Goal: Task Accomplishment & Management: Manage account settings

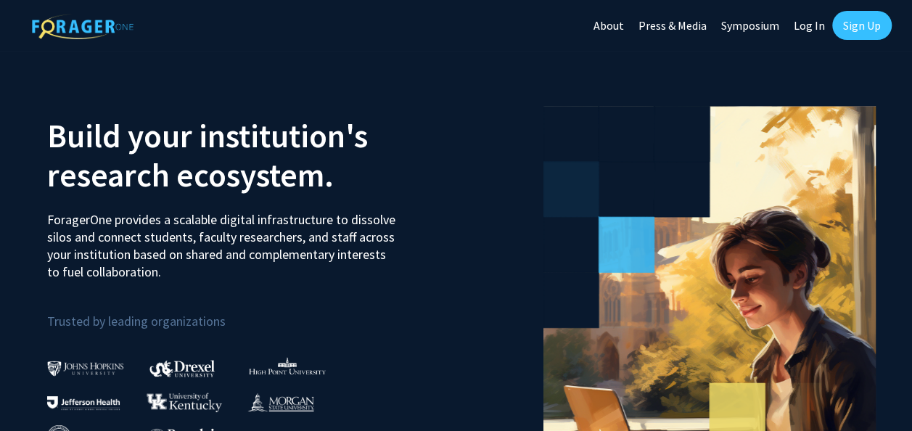
click at [800, 28] on link "Log In" at bounding box center [809, 25] width 46 height 51
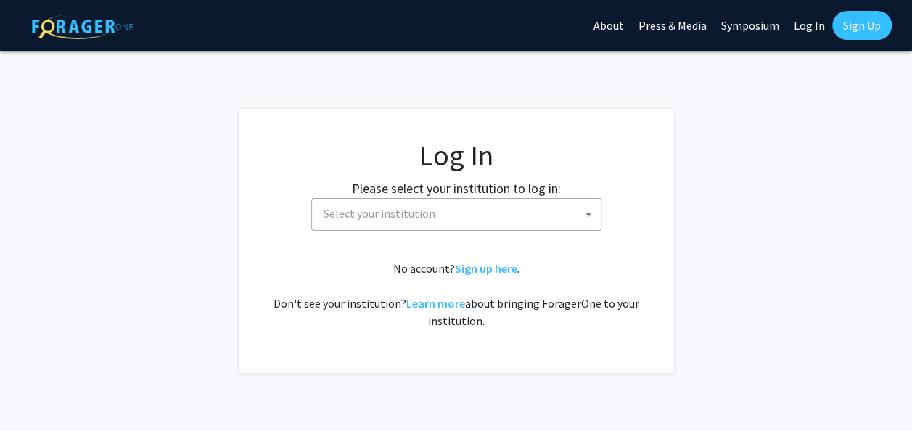
click at [581, 215] on span at bounding box center [588, 215] width 15 height 32
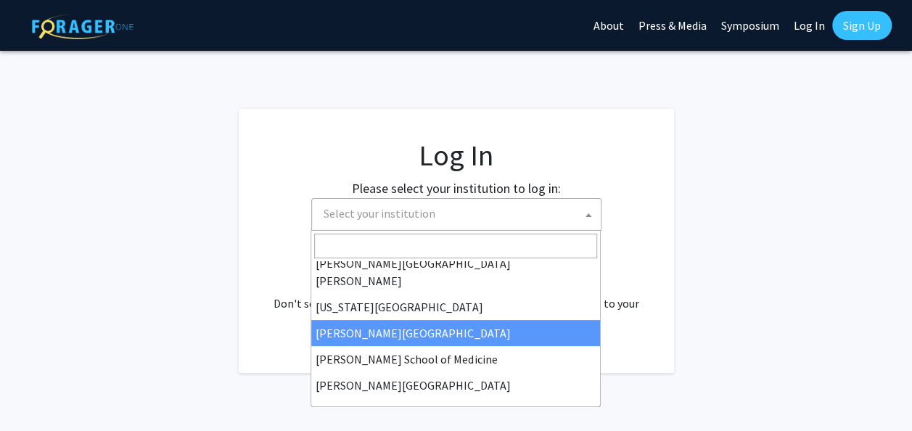
scroll to position [508, 0]
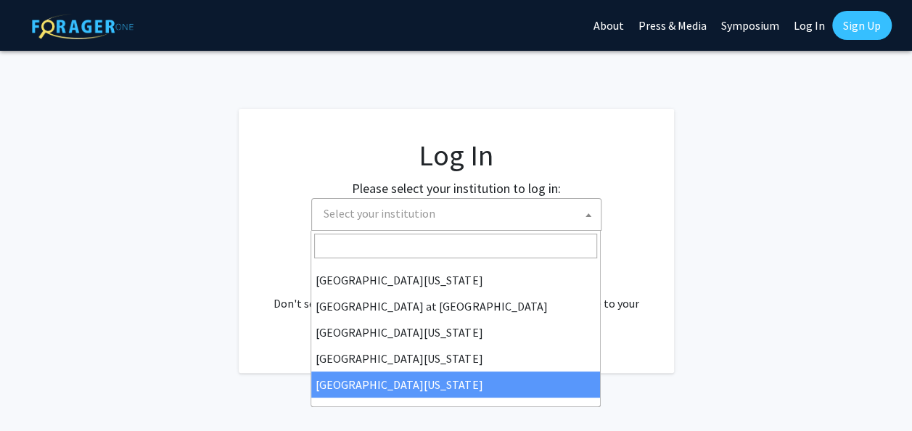
select select "33"
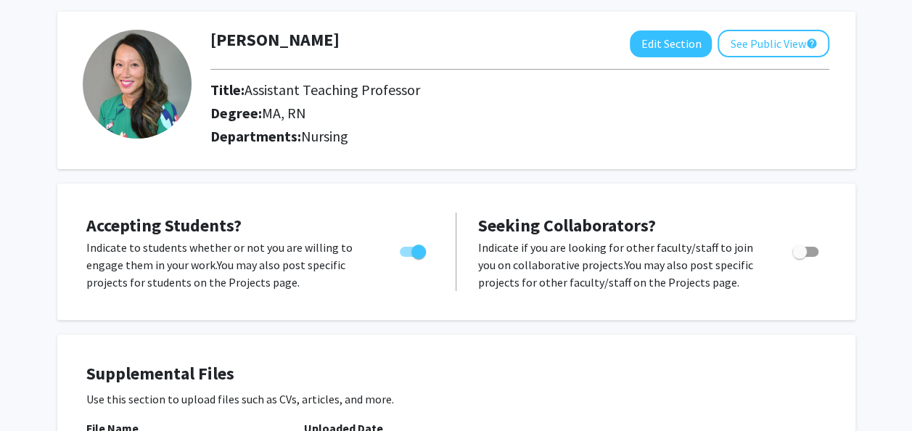
scroll to position [68, 0]
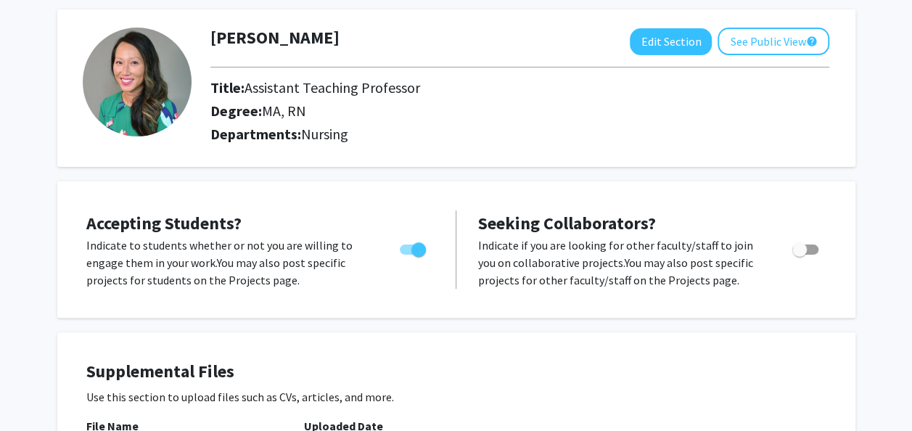
click at [406, 247] on span "Toggle" at bounding box center [413, 249] width 26 height 10
click at [406, 255] on input "Would you like to permit student requests?" at bounding box center [406, 255] width 1 height 1
checkbox input "false"
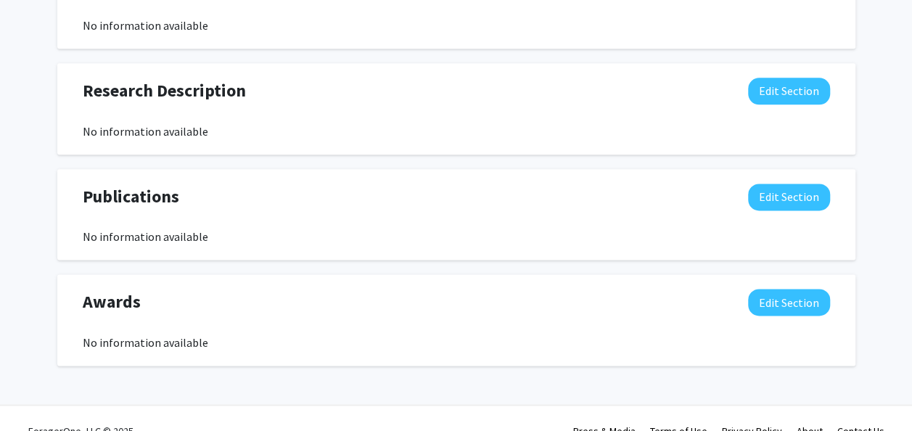
scroll to position [849, 0]
